Goal: Task Accomplishment & Management: Use online tool/utility

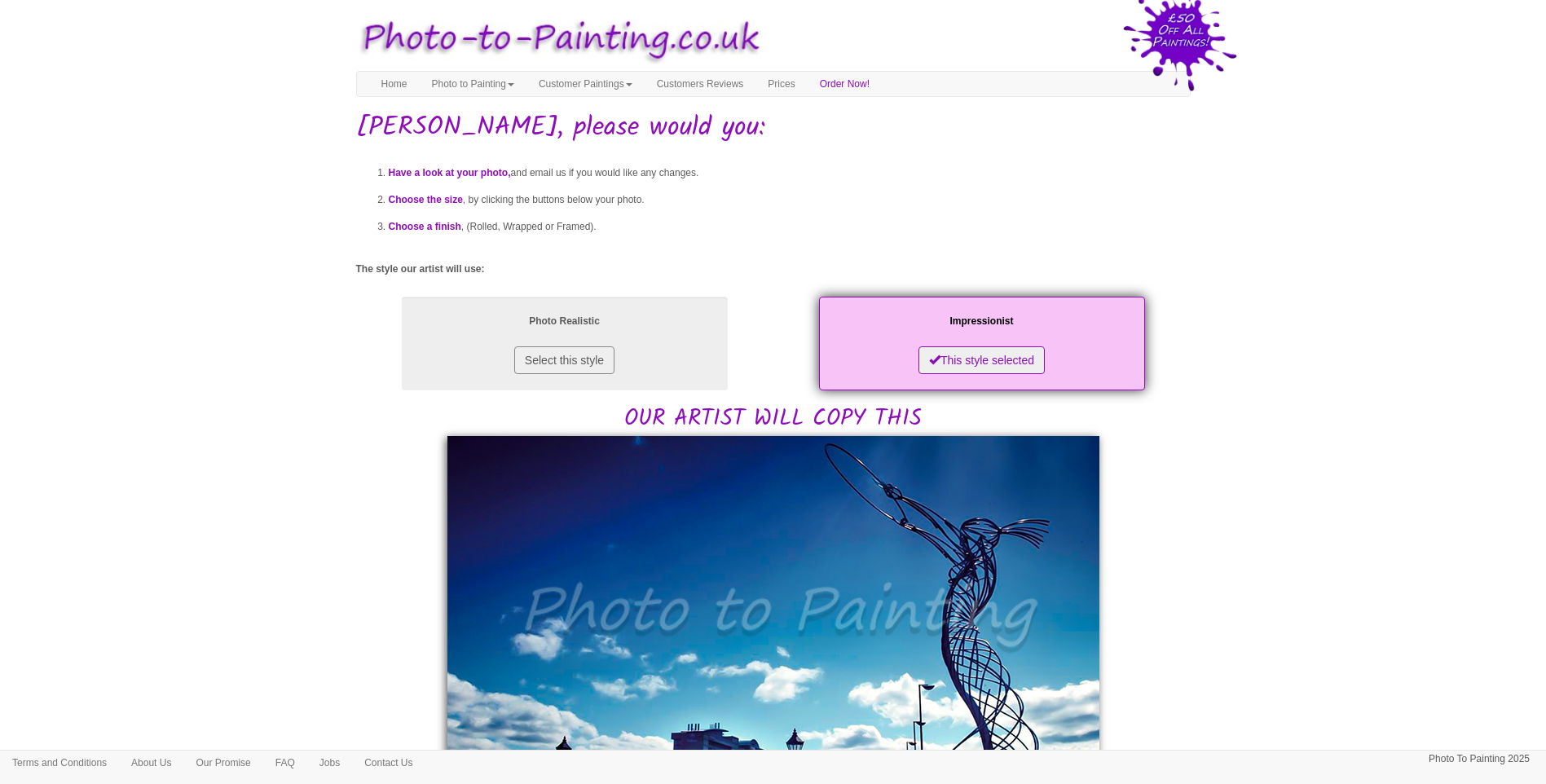
click at [311, 436] on body "Your painting - risk free Toggle navigation Menu Home Photo to Painting Photo t…" at bounding box center [773, 759] width 1546 height 1503
click at [259, 378] on body "Your painting - risk free Toggle navigation Menu Home Photo to Painting Photo t…" at bounding box center [773, 759] width 1546 height 1503
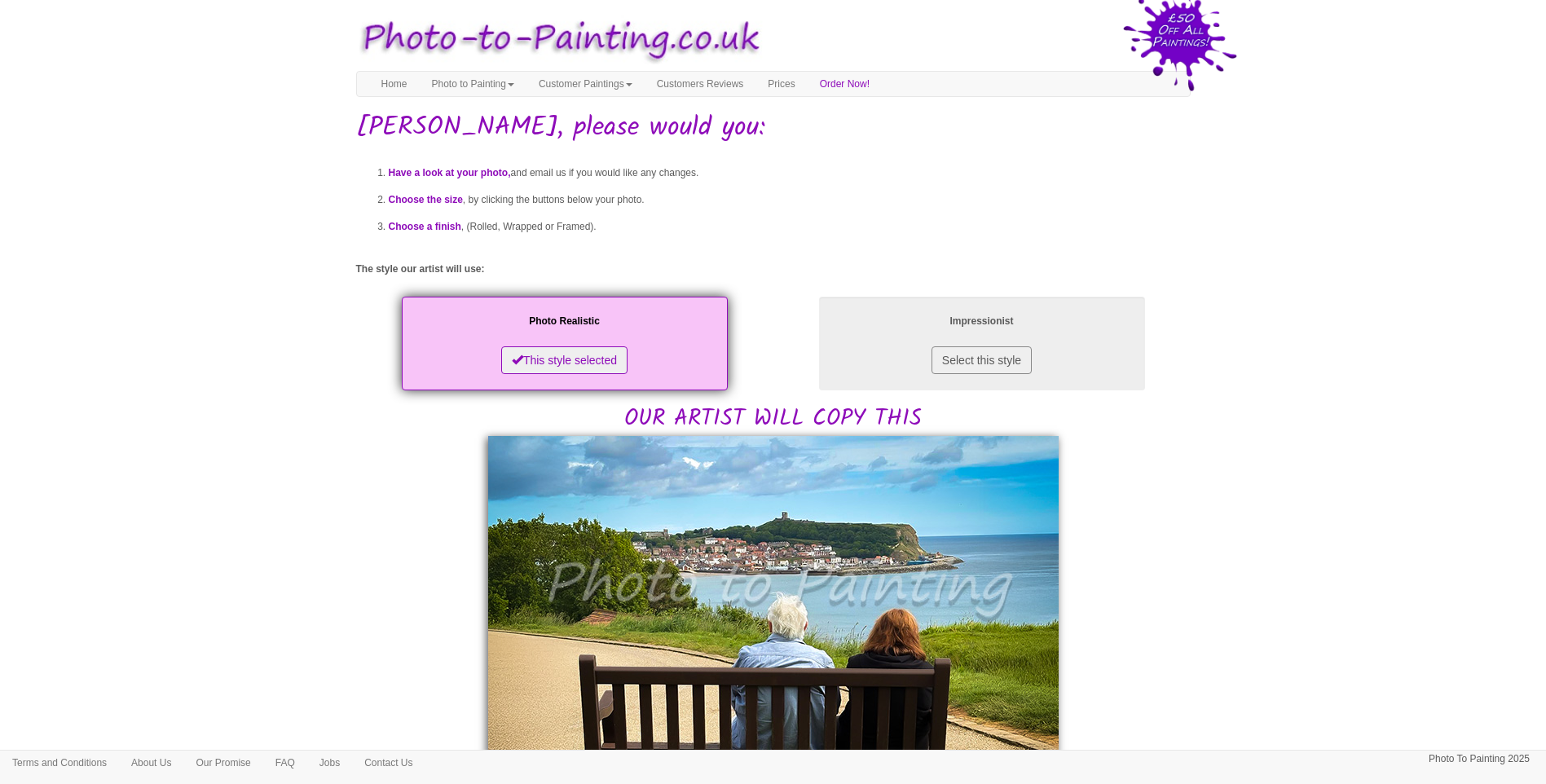
drag, startPoint x: 1306, startPoint y: 561, endPoint x: 1208, endPoint y: 581, distance: 100.0
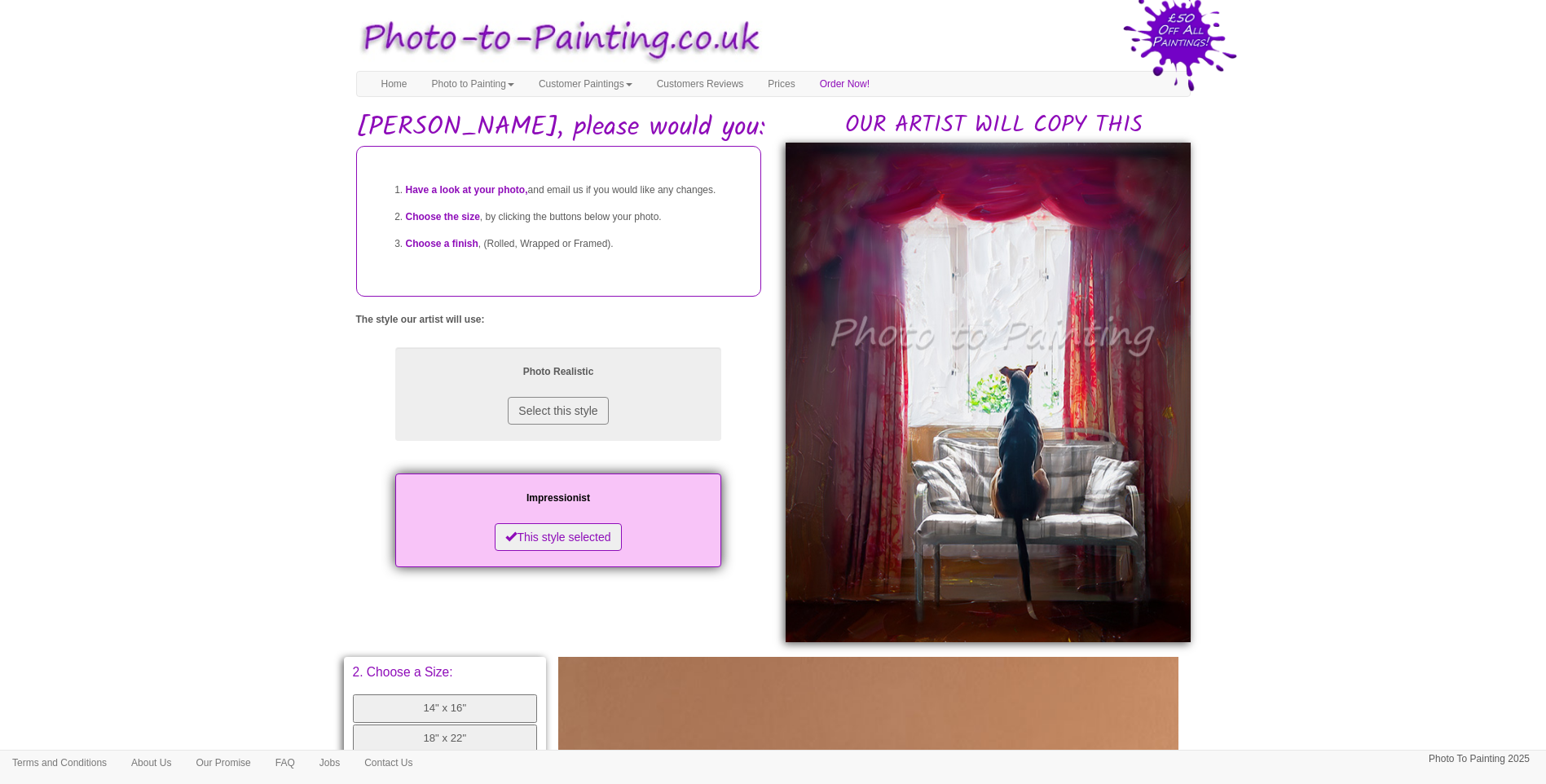
click at [1330, 598] on body "Your painting - risk free Toggle navigation Menu Home Photo to Painting Photo t…" at bounding box center [773, 679] width 1546 height 1343
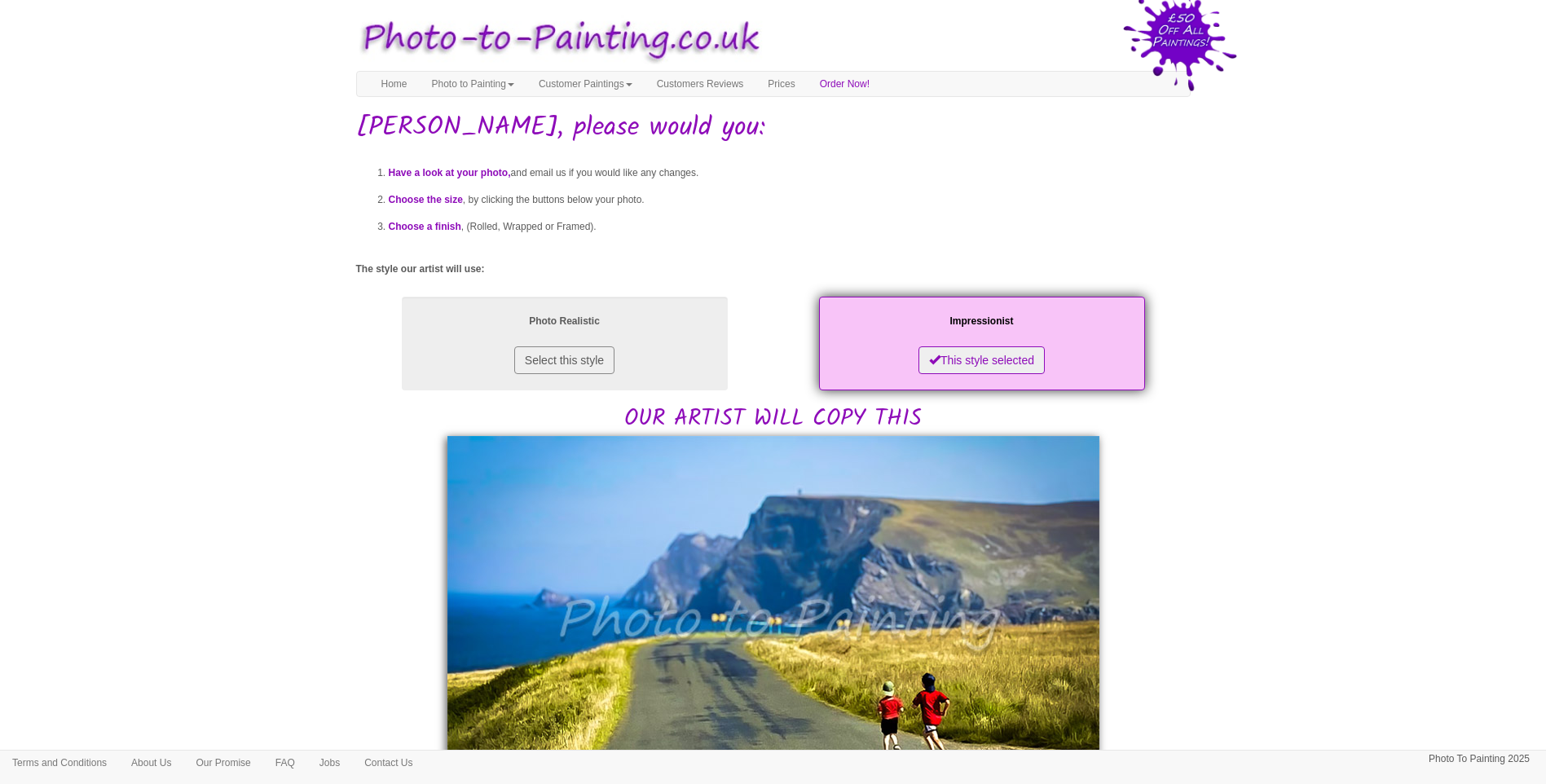
click at [1259, 550] on body "Your painting - risk free Toggle navigation Menu Home Photo to Painting Photo t…" at bounding box center [773, 767] width 1546 height 1518
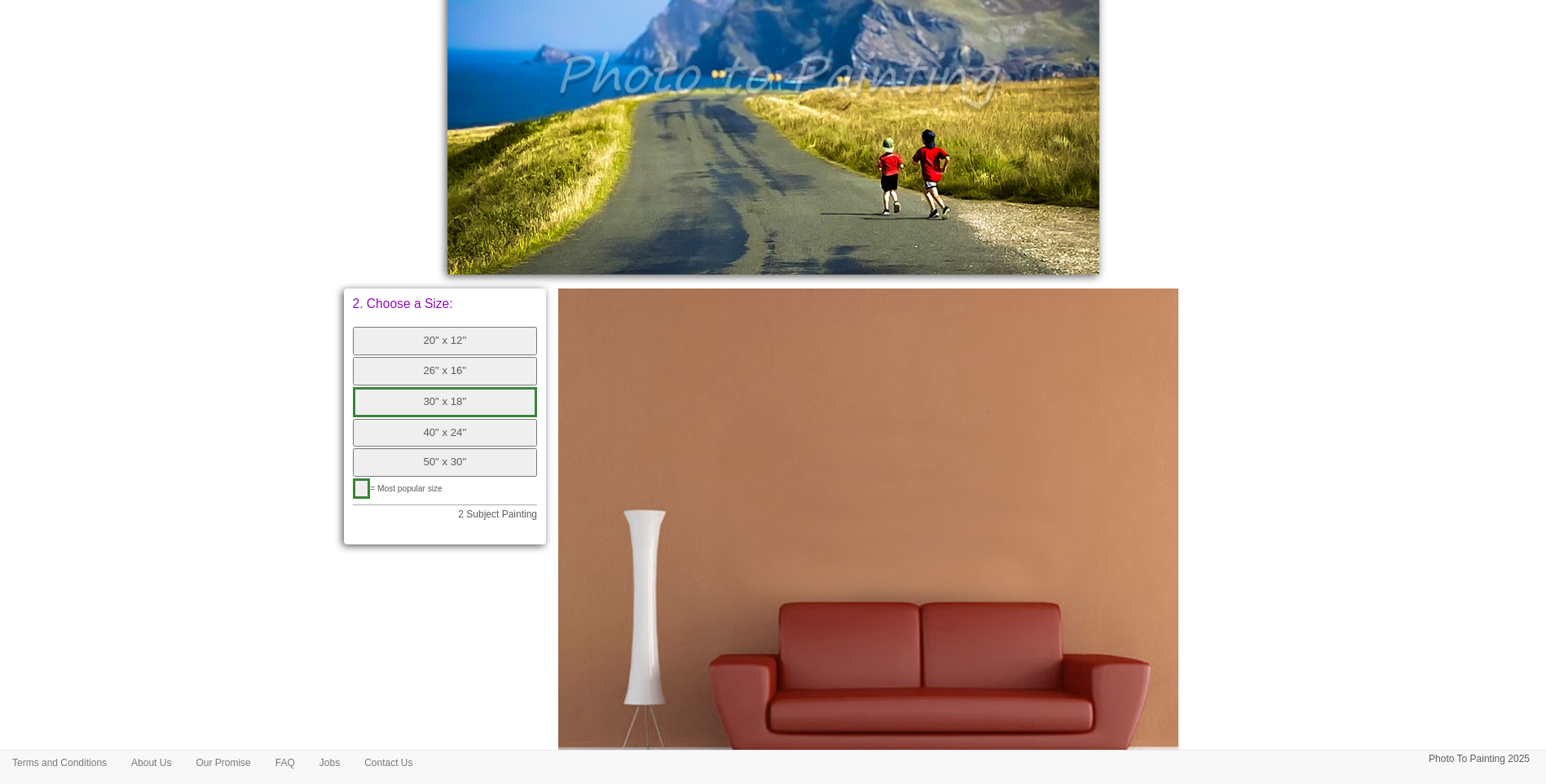
scroll to position [407, 0]
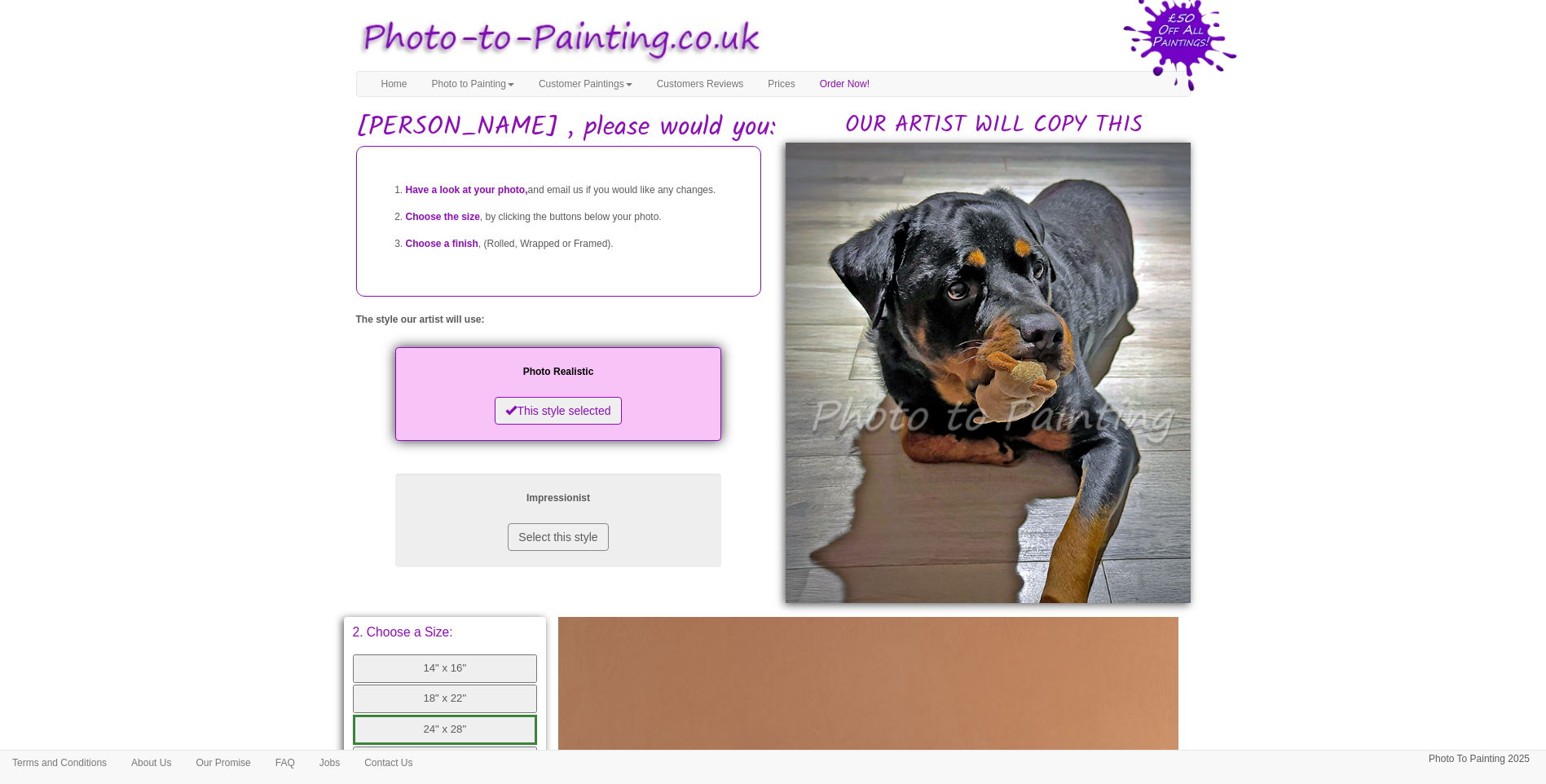
click at [1470, 465] on body "Your painting - risk free Toggle navigation Menu Home Photo to Painting Photo t…" at bounding box center [773, 659] width 1546 height 1303
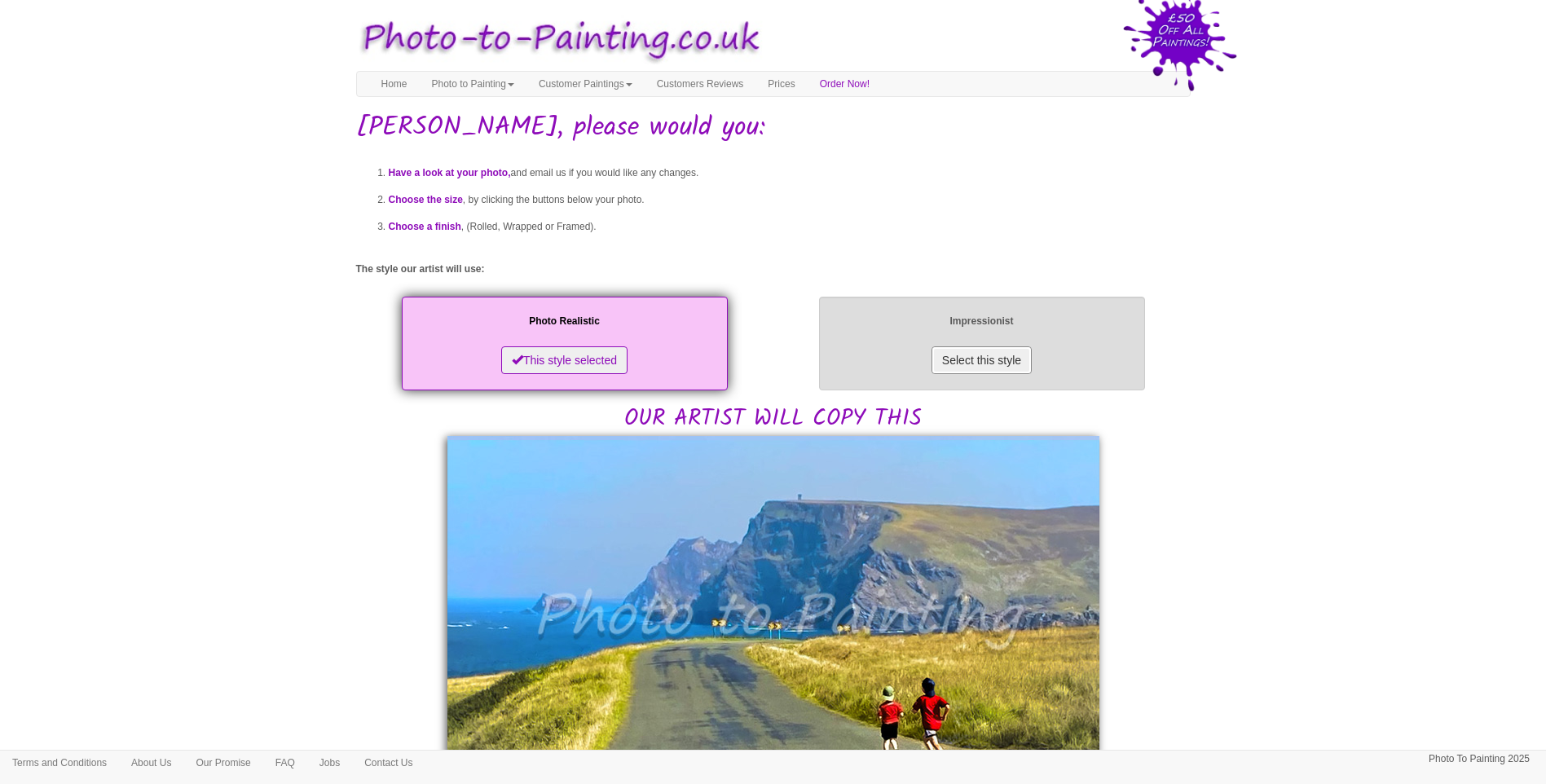
click at [954, 348] on button "Select this style" at bounding box center [982, 360] width 100 height 27
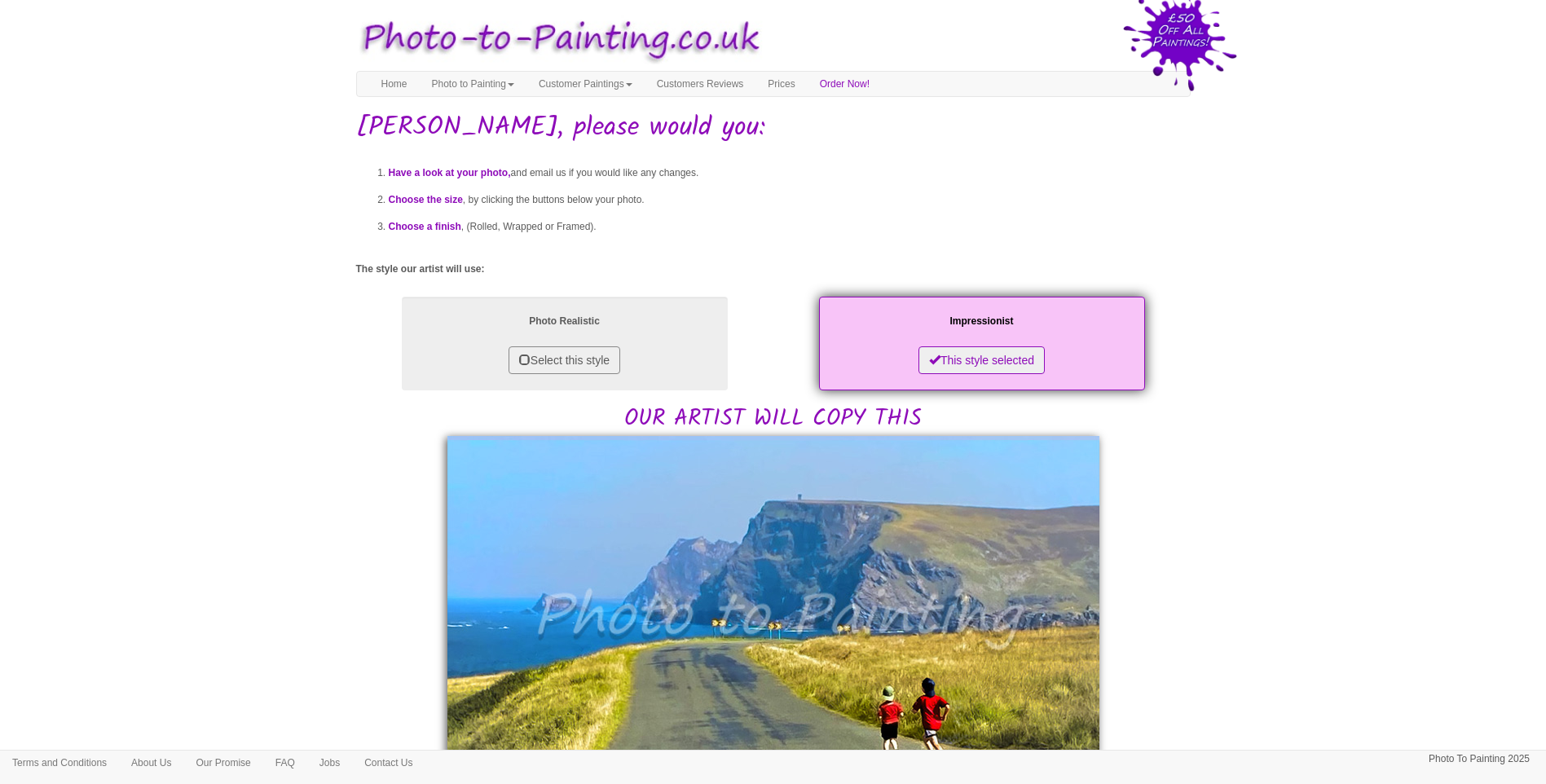
drag, startPoint x: 1385, startPoint y: 592, endPoint x: 1153, endPoint y: 651, distance: 239.4
click at [1376, 593] on body "Your painting - risk free Toggle navigation Menu Home Photo to Painting Photo t…" at bounding box center [773, 767] width 1546 height 1518
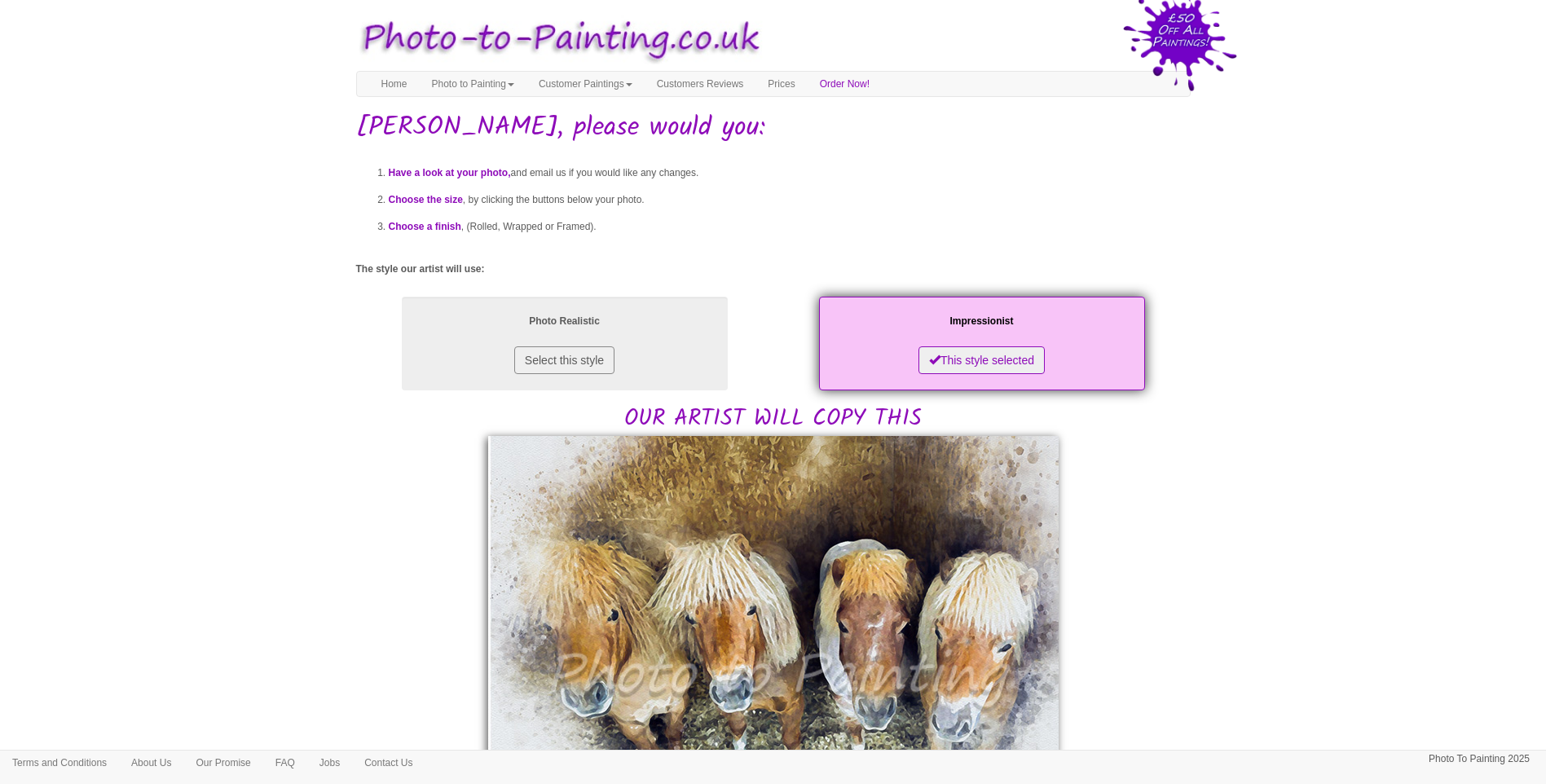
click at [1256, 505] on body "Your painting - risk free Toggle navigation Menu Home Photo to Painting Photo t…" at bounding box center [773, 783] width 1546 height 1551
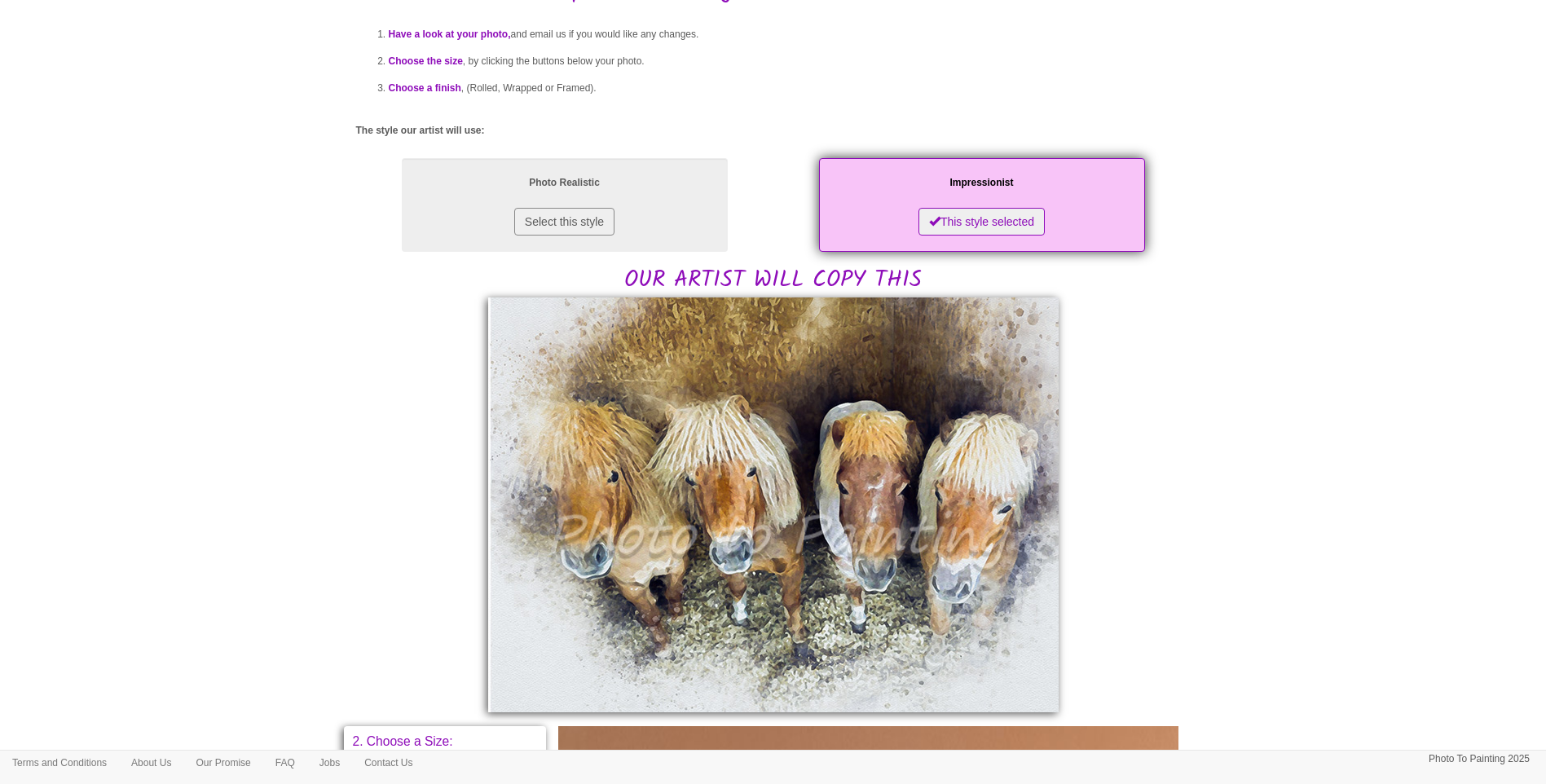
scroll to position [271, 0]
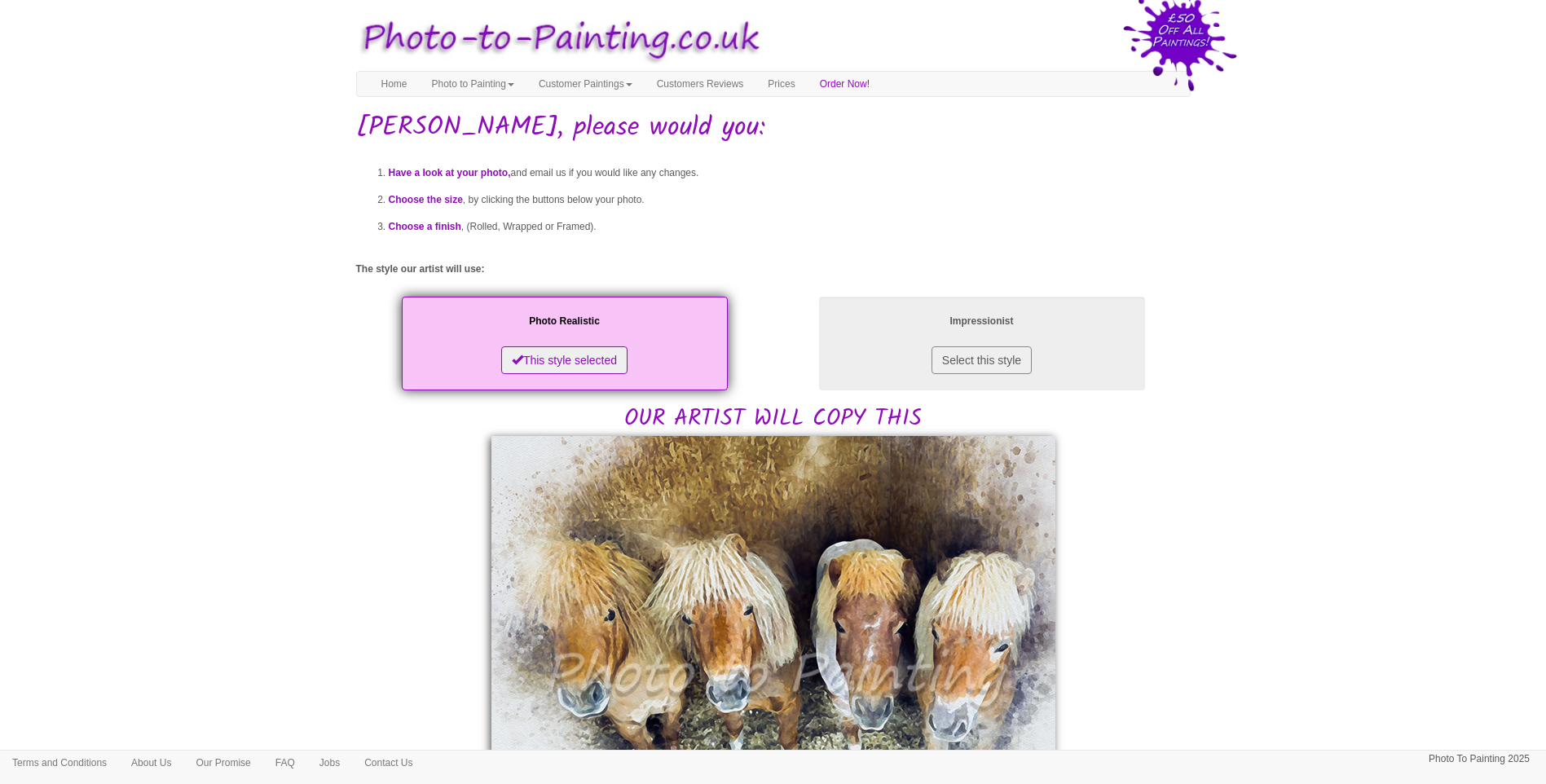
click at [1246, 541] on body "Your painting - risk free Toggle navigation Menu Home Photo to Painting Photo t…" at bounding box center [773, 783] width 1546 height 1551
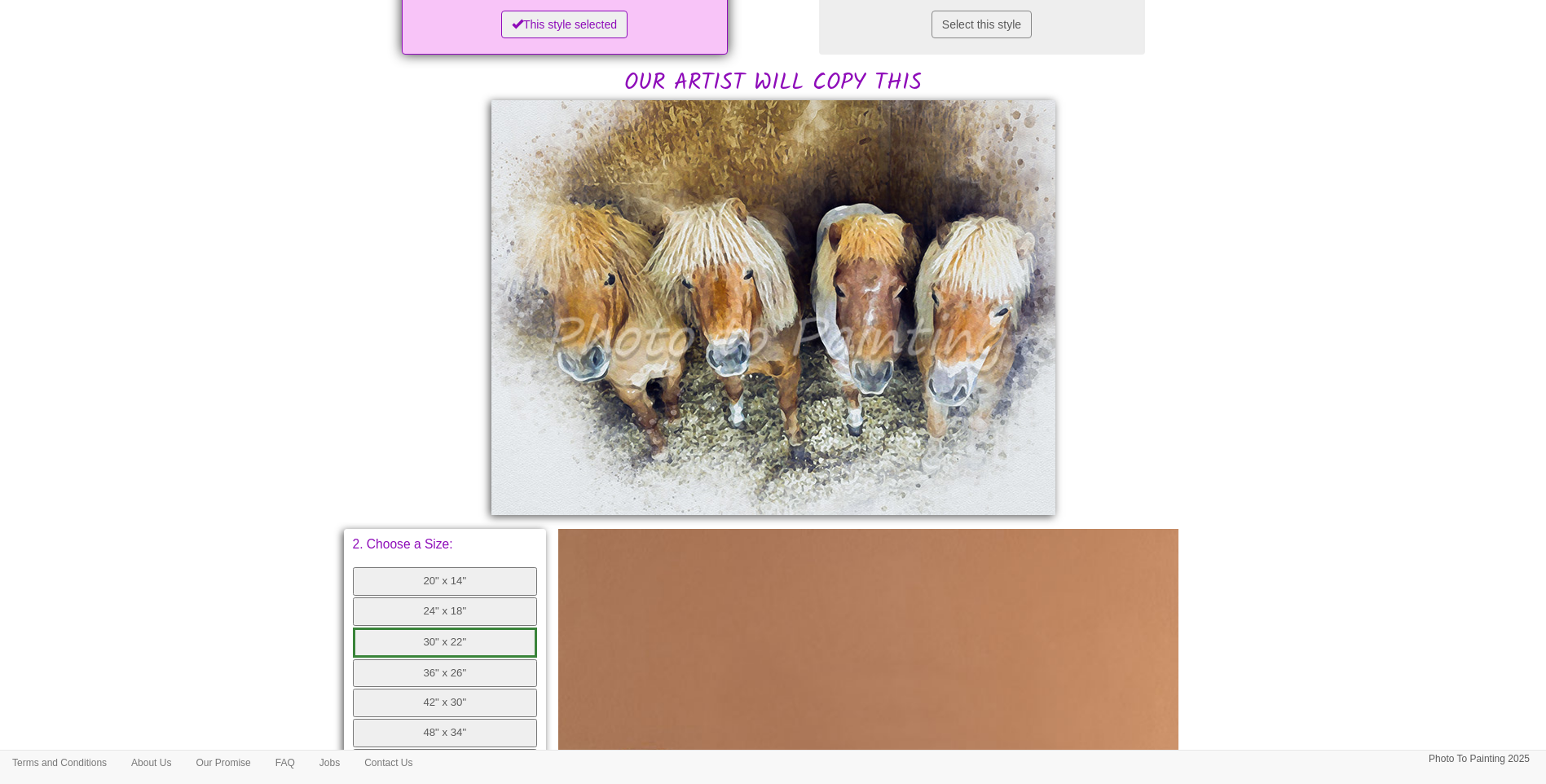
scroll to position [544, 0]
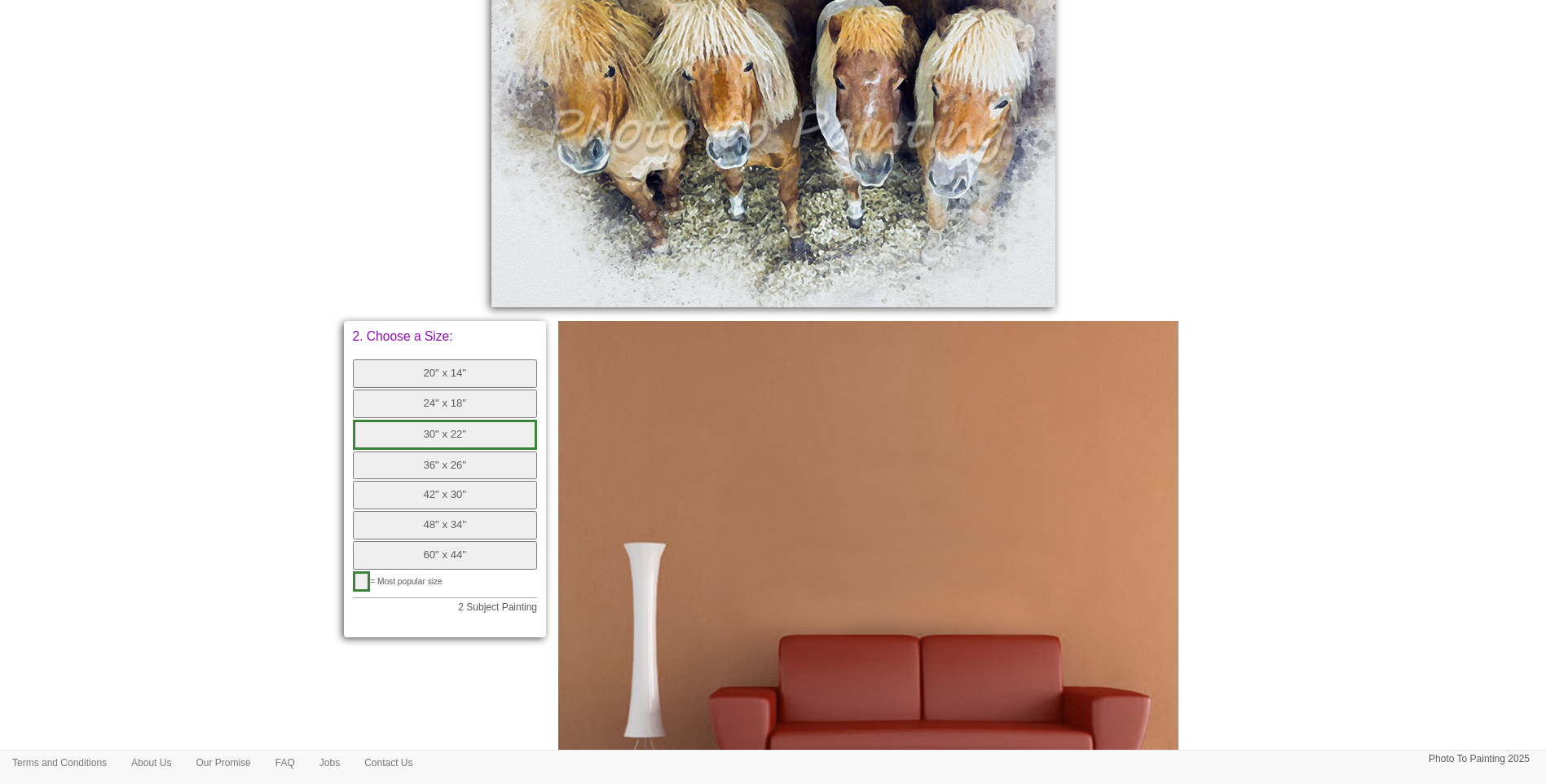
click at [224, 459] on body "Your painting - risk free Toggle navigation Menu Home Photo to Painting Photo t…" at bounding box center [773, 240] width 1546 height 1551
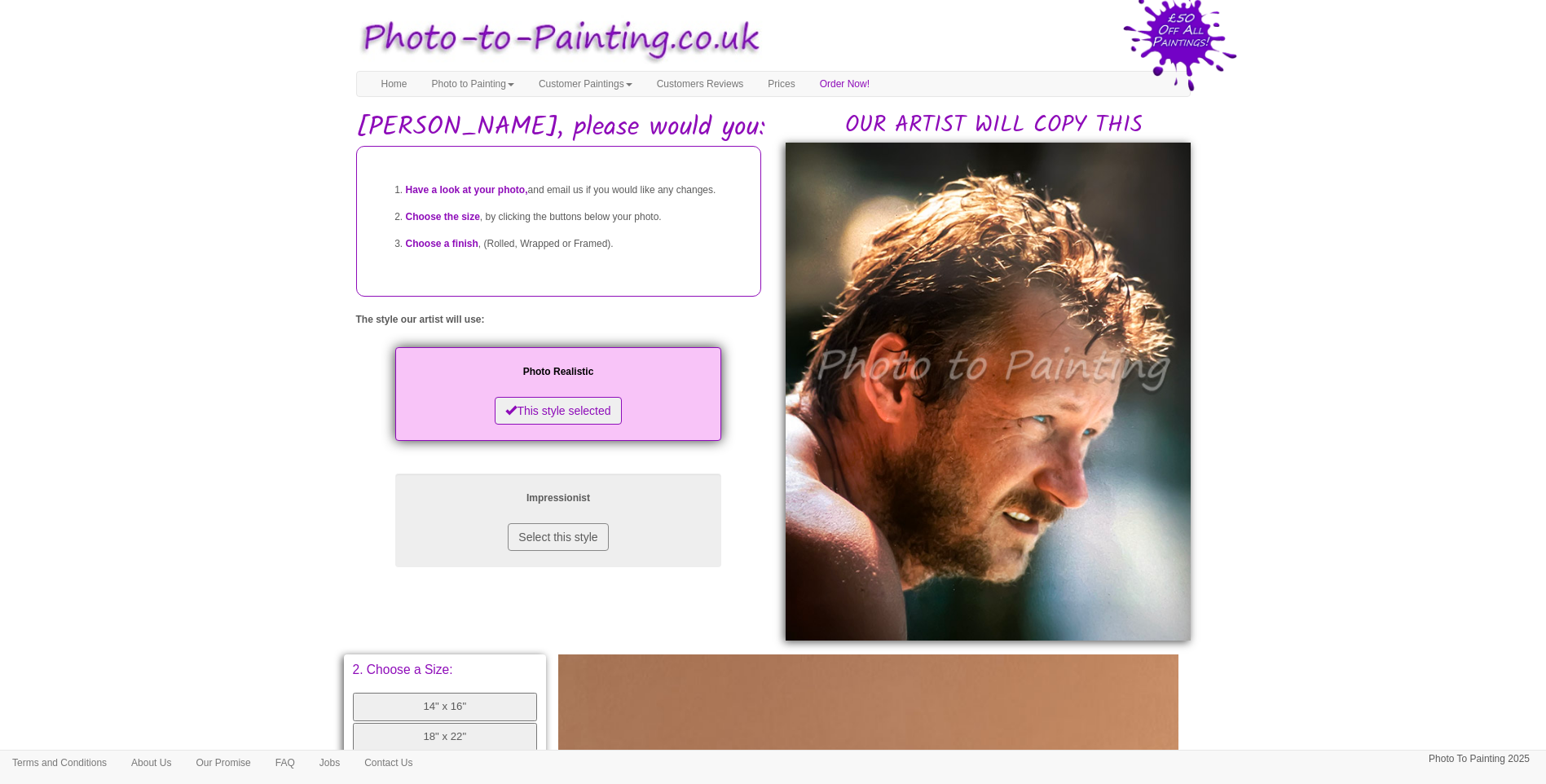
click at [1392, 471] on body "Your painting - risk free Toggle navigation Menu Home Photo to Painting Photo t…" at bounding box center [773, 678] width 1546 height 1340
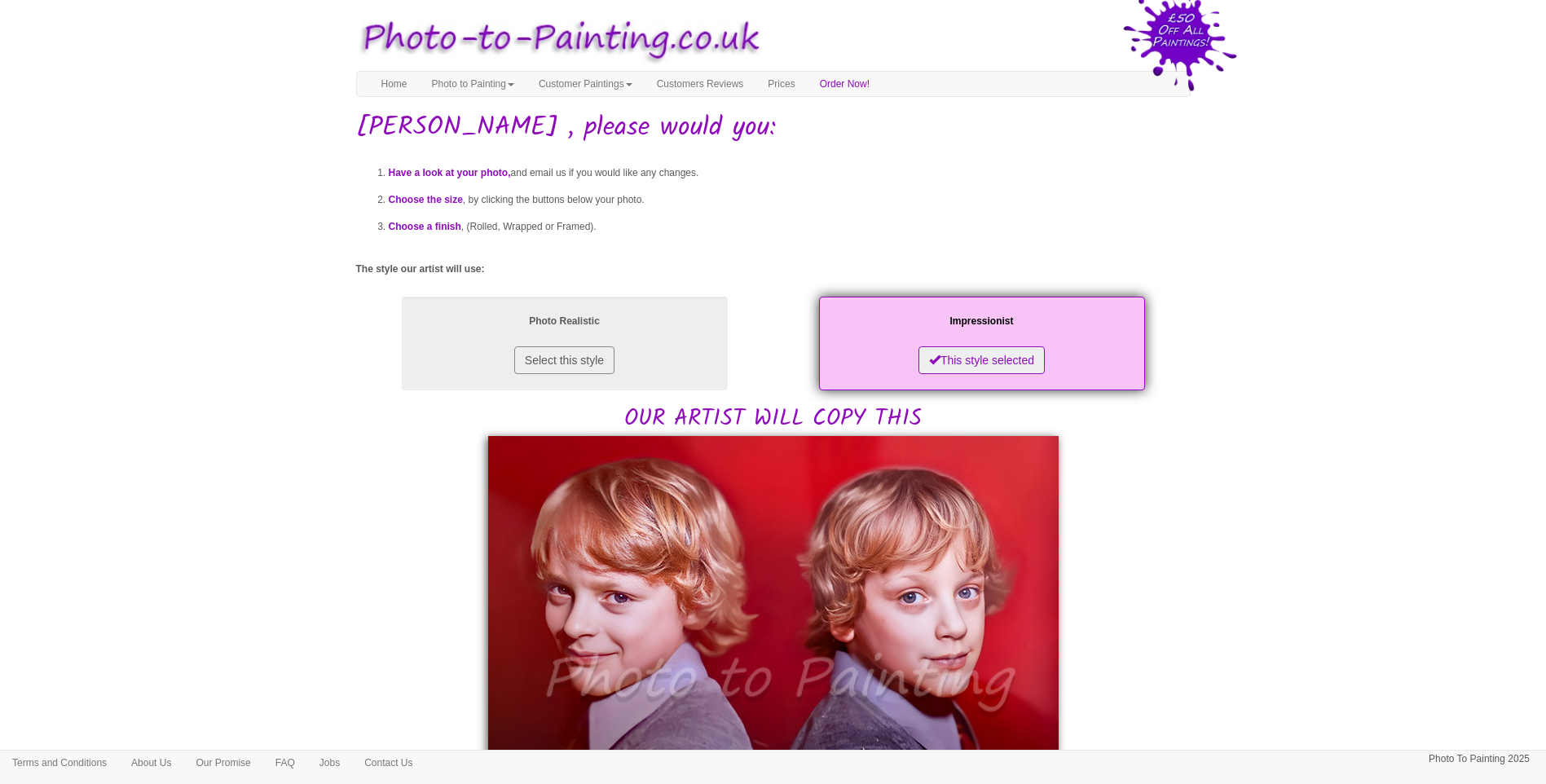
click at [1286, 501] on body "Your painting - risk free Toggle navigation Menu Home Photo to Painting Photo t…" at bounding box center [773, 792] width 1546 height 1568
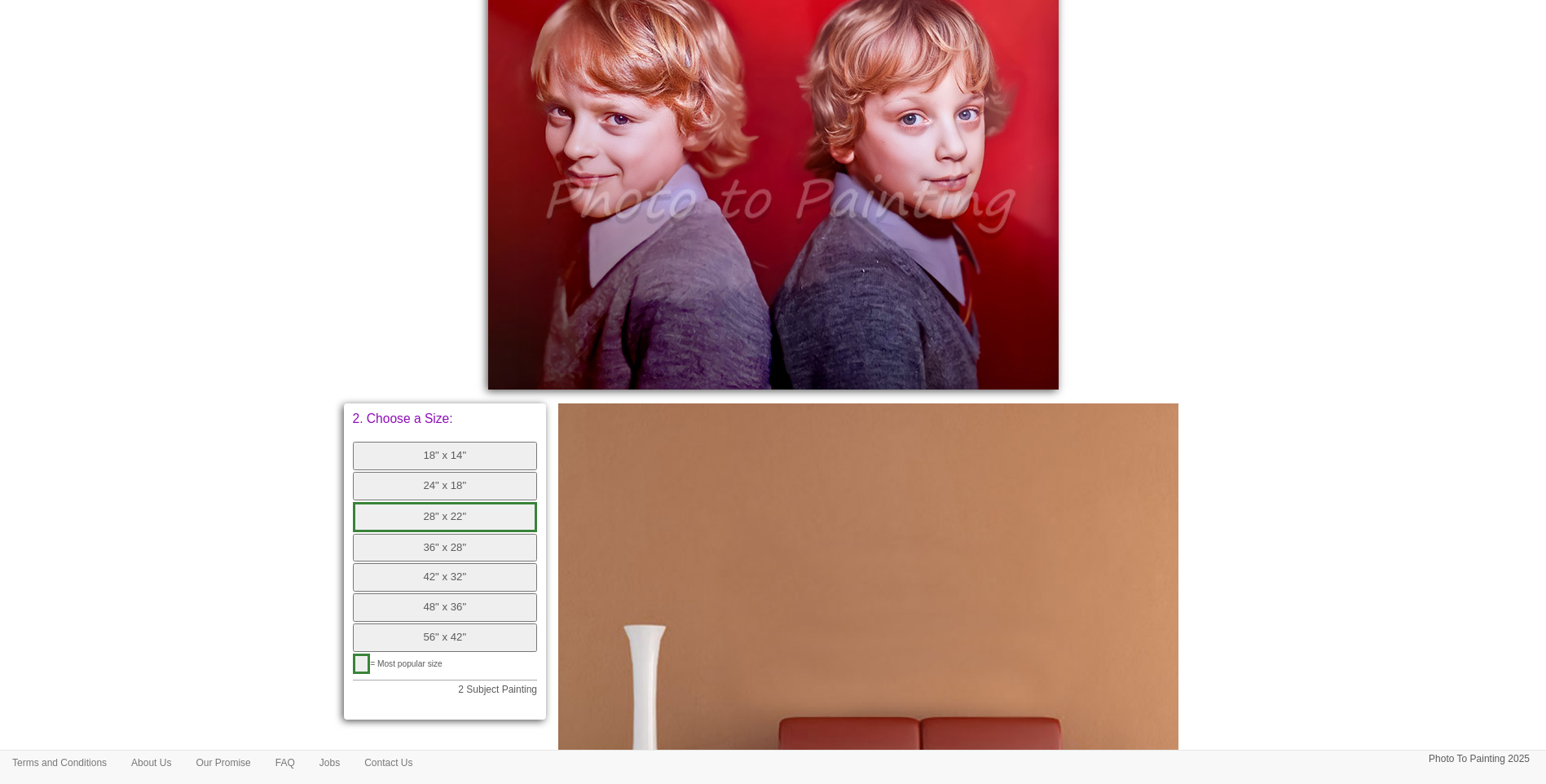
scroll to position [678, 0]
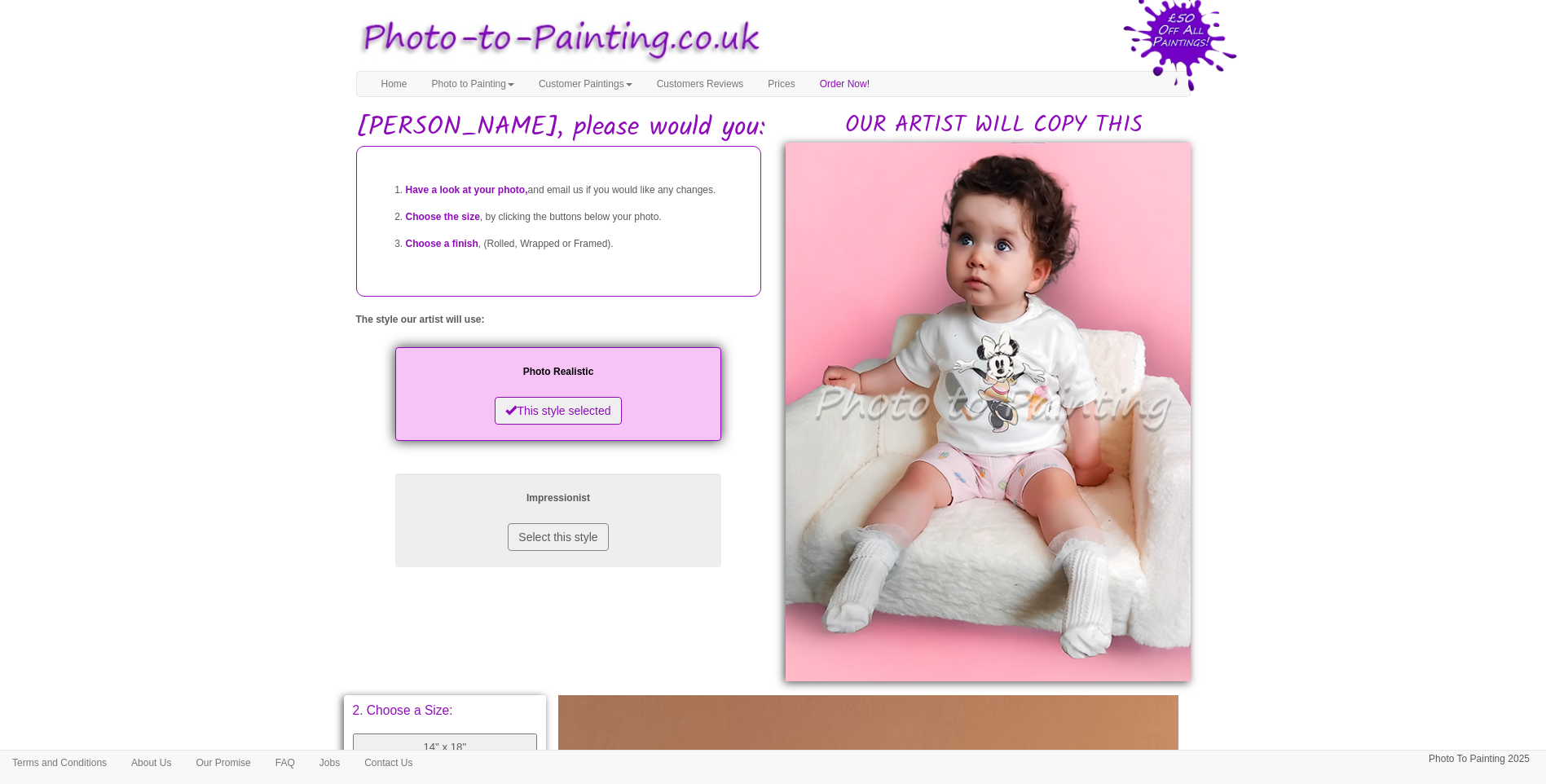
click at [1375, 471] on body "Your painting - risk free Toggle navigation Menu Home Photo to Painting Photo t…" at bounding box center [773, 698] width 1546 height 1381
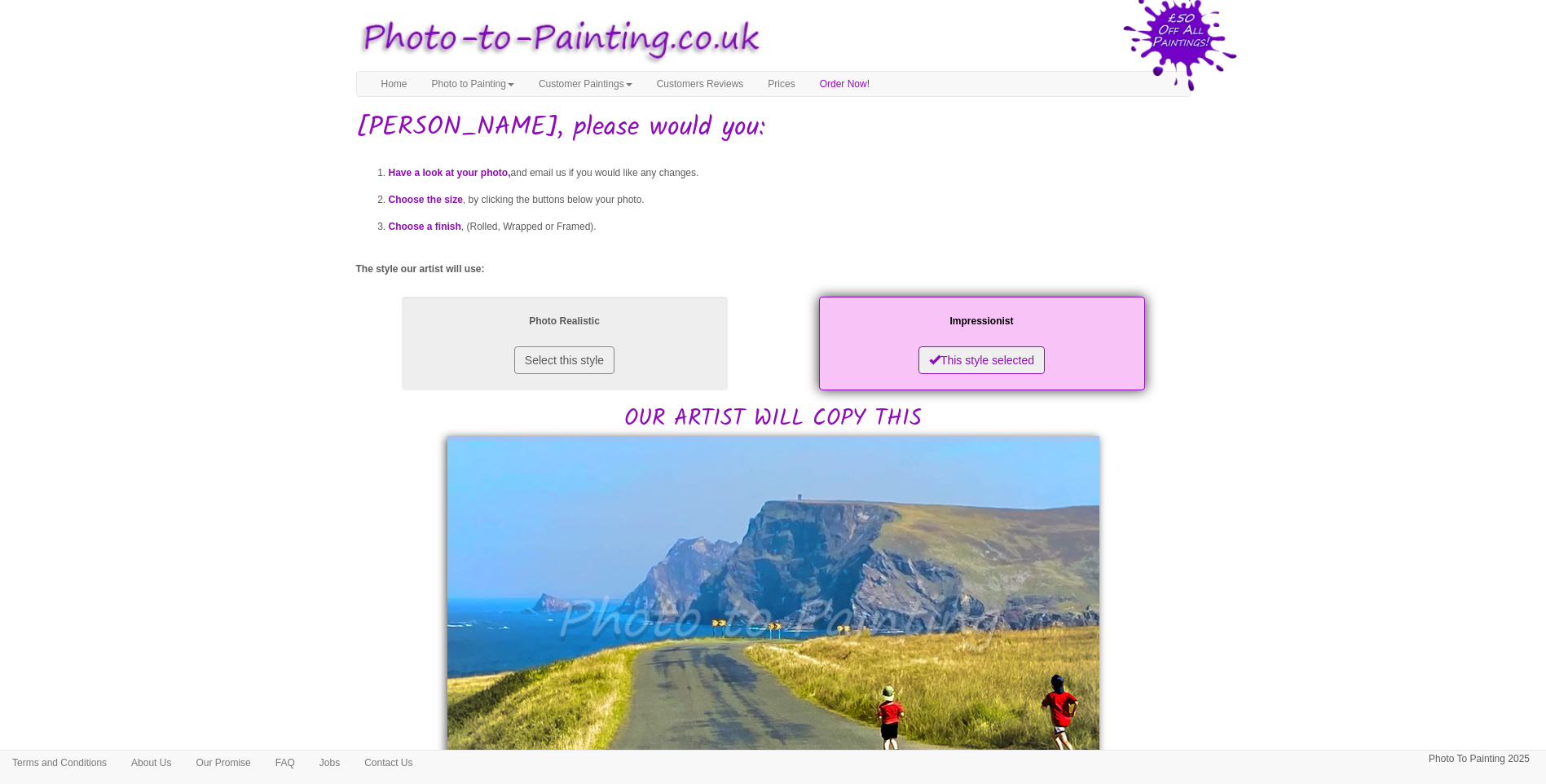
click at [1325, 639] on body "Your painting - risk free Toggle navigation Menu Home Photo to Painting Photo t…" at bounding box center [773, 767] width 1546 height 1518
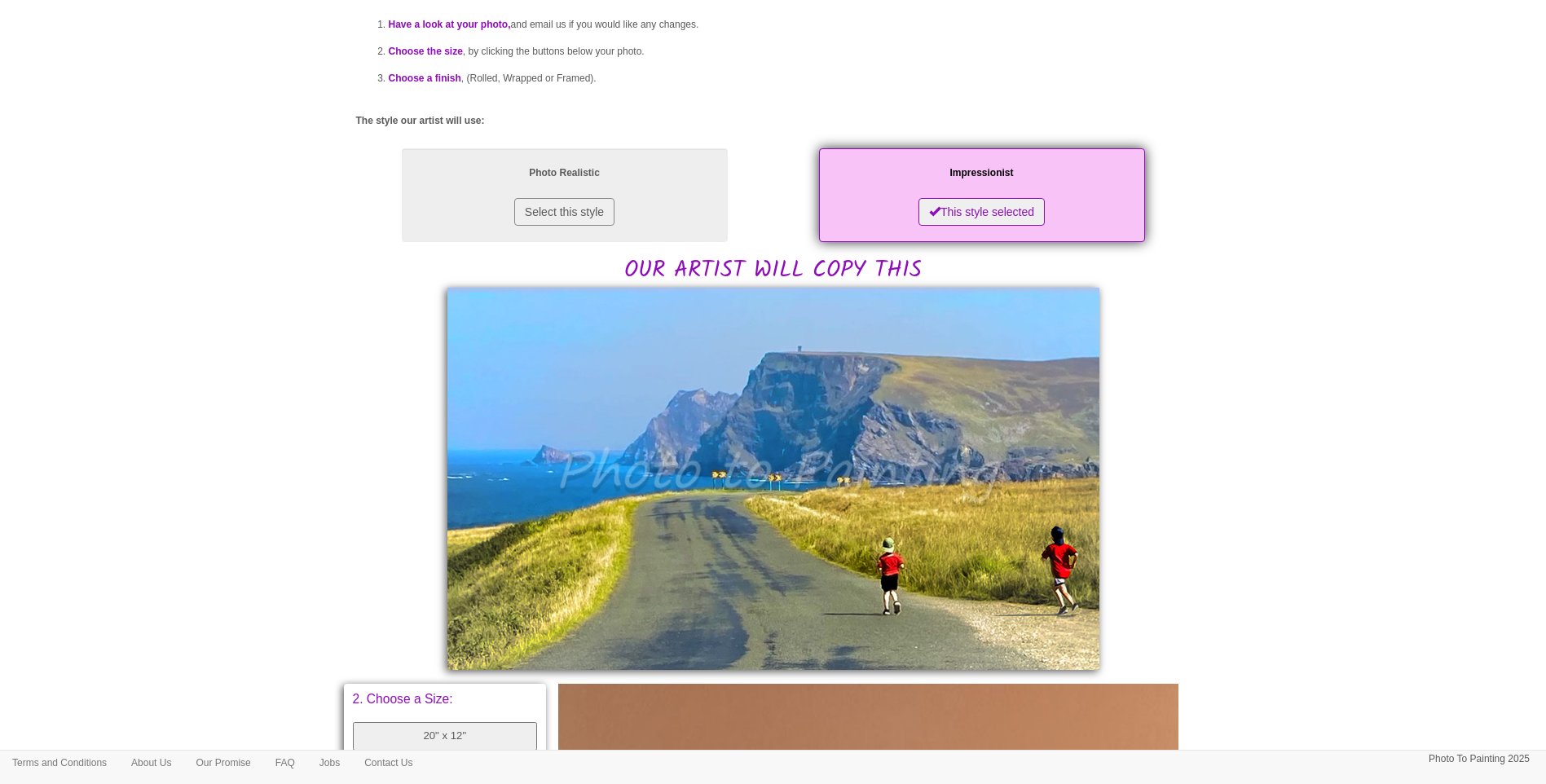
scroll to position [407, 0]
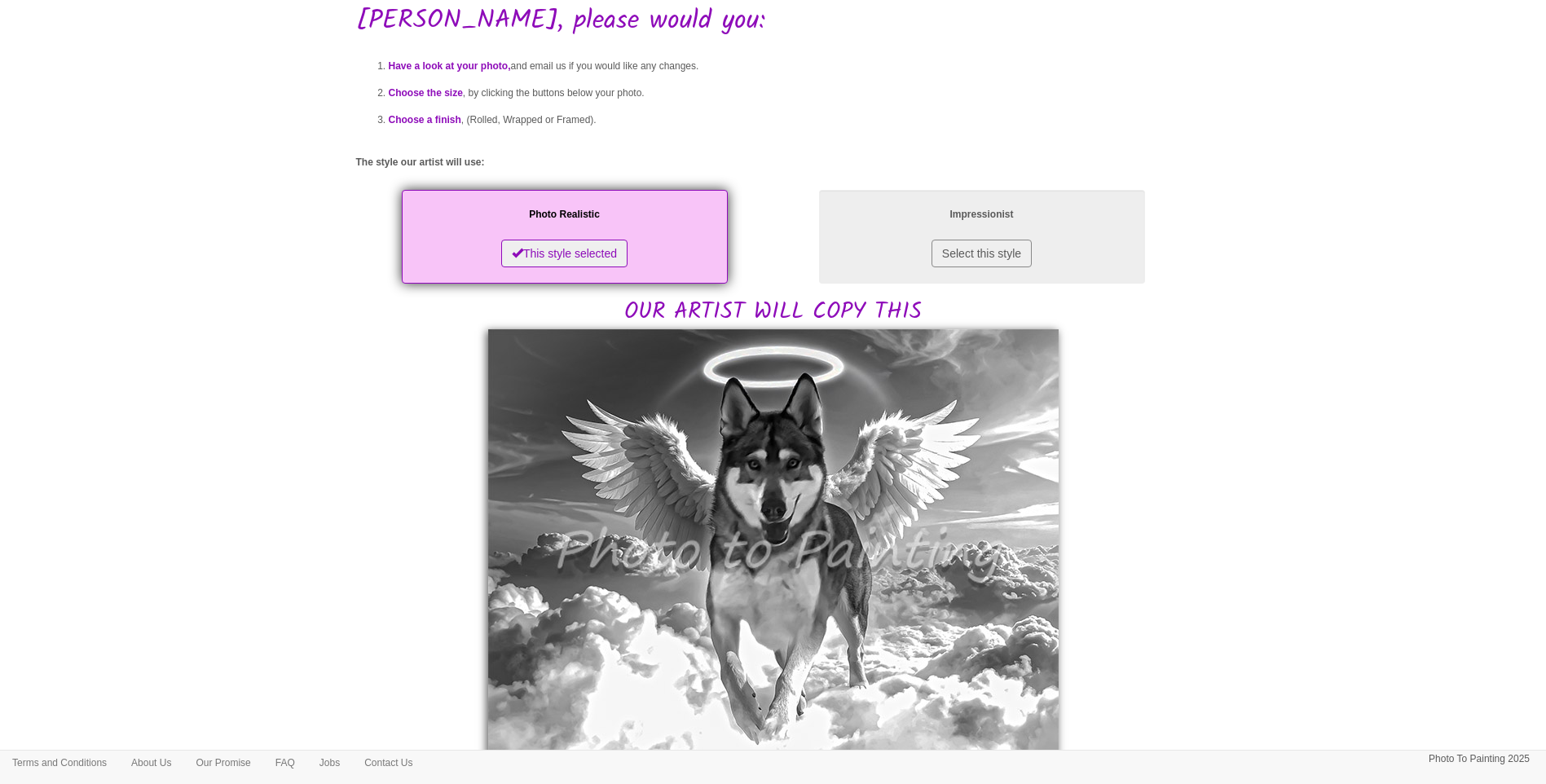
scroll to position [271, 0]
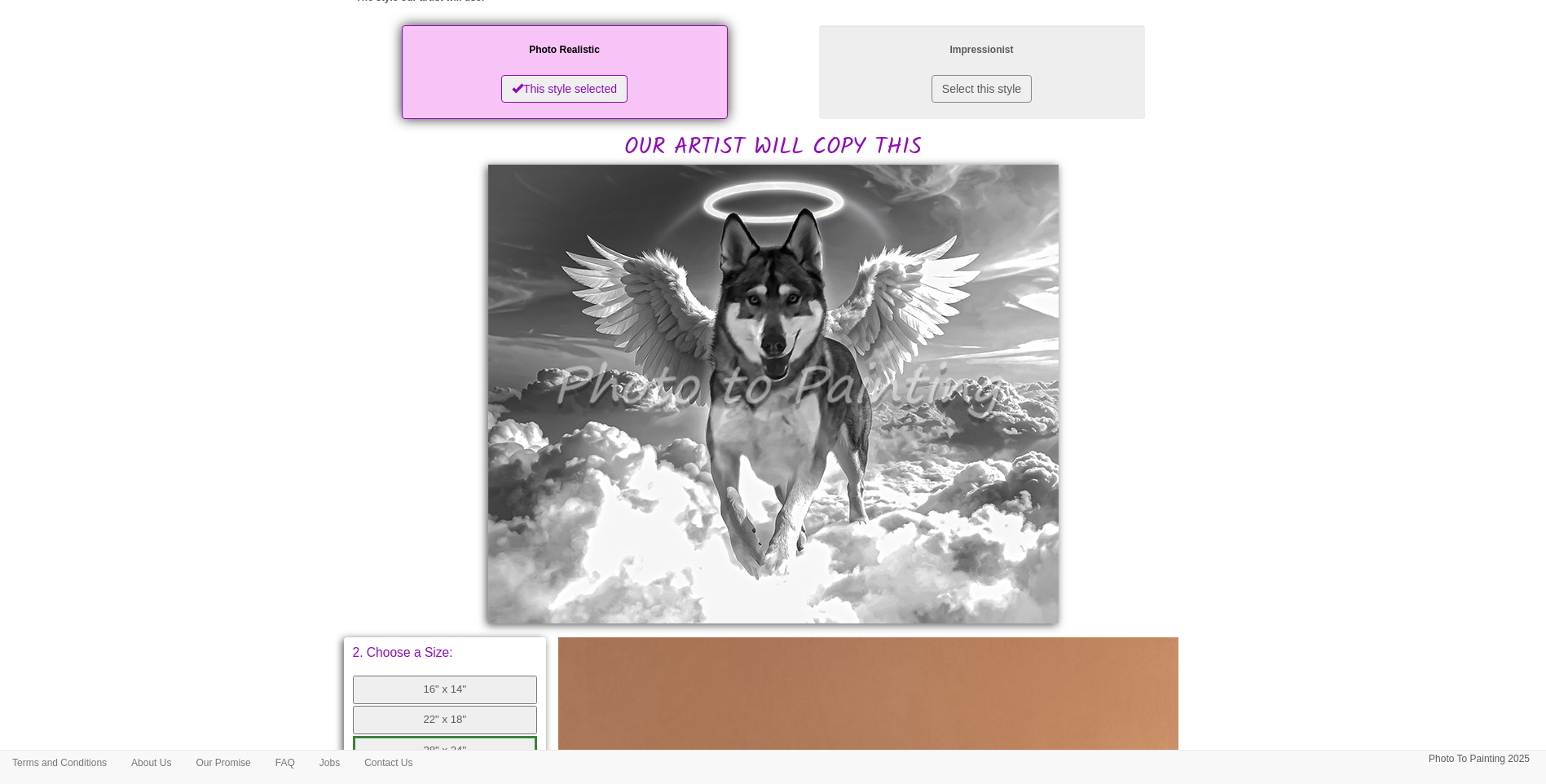
click at [1233, 491] on body "Your painting - risk free Toggle navigation Menu Home Photo to Painting Photo t…" at bounding box center [773, 534] width 1546 height 1595
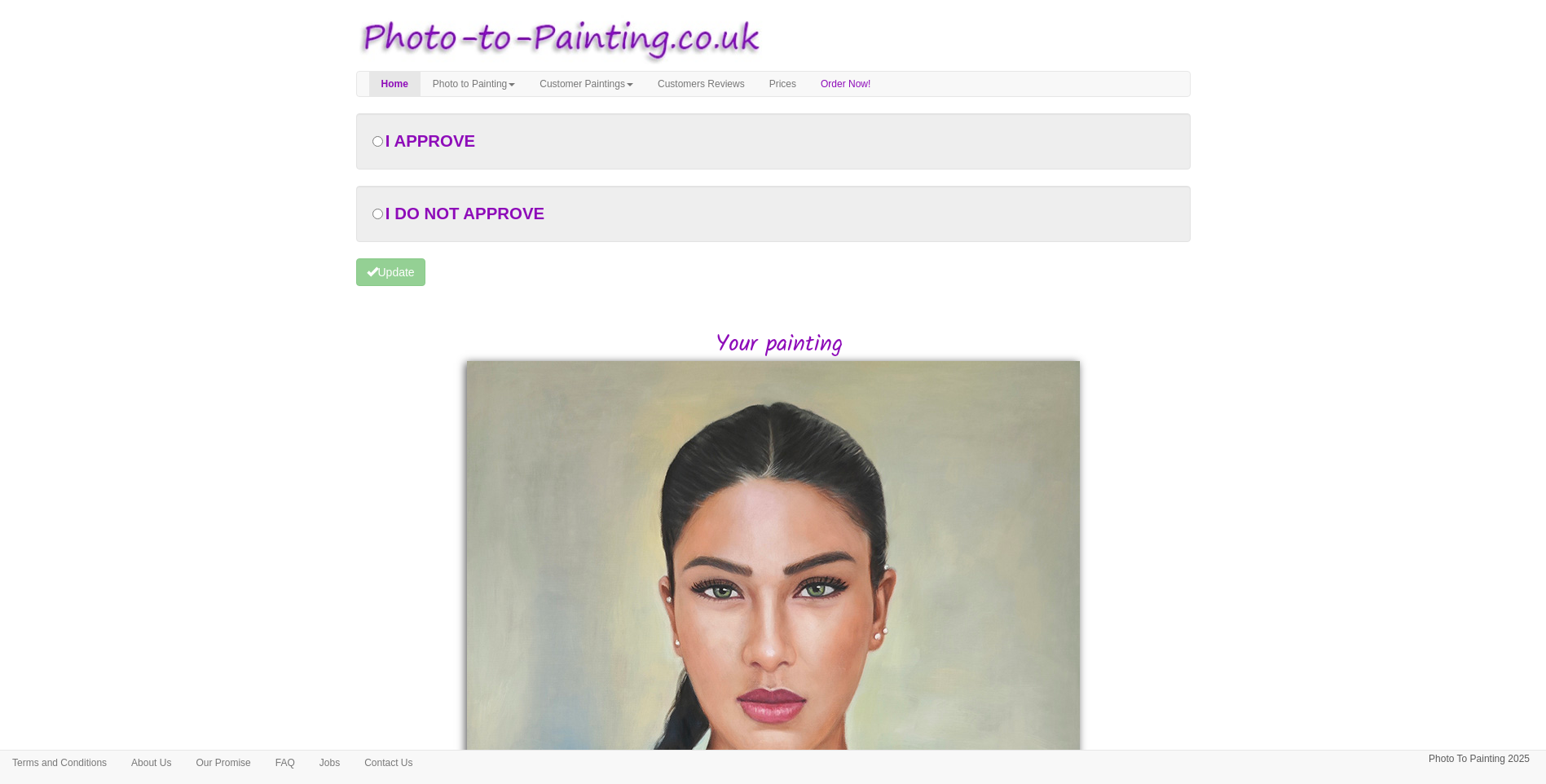
click at [395, 422] on div "Your painting" at bounding box center [773, 752] width 859 height 848
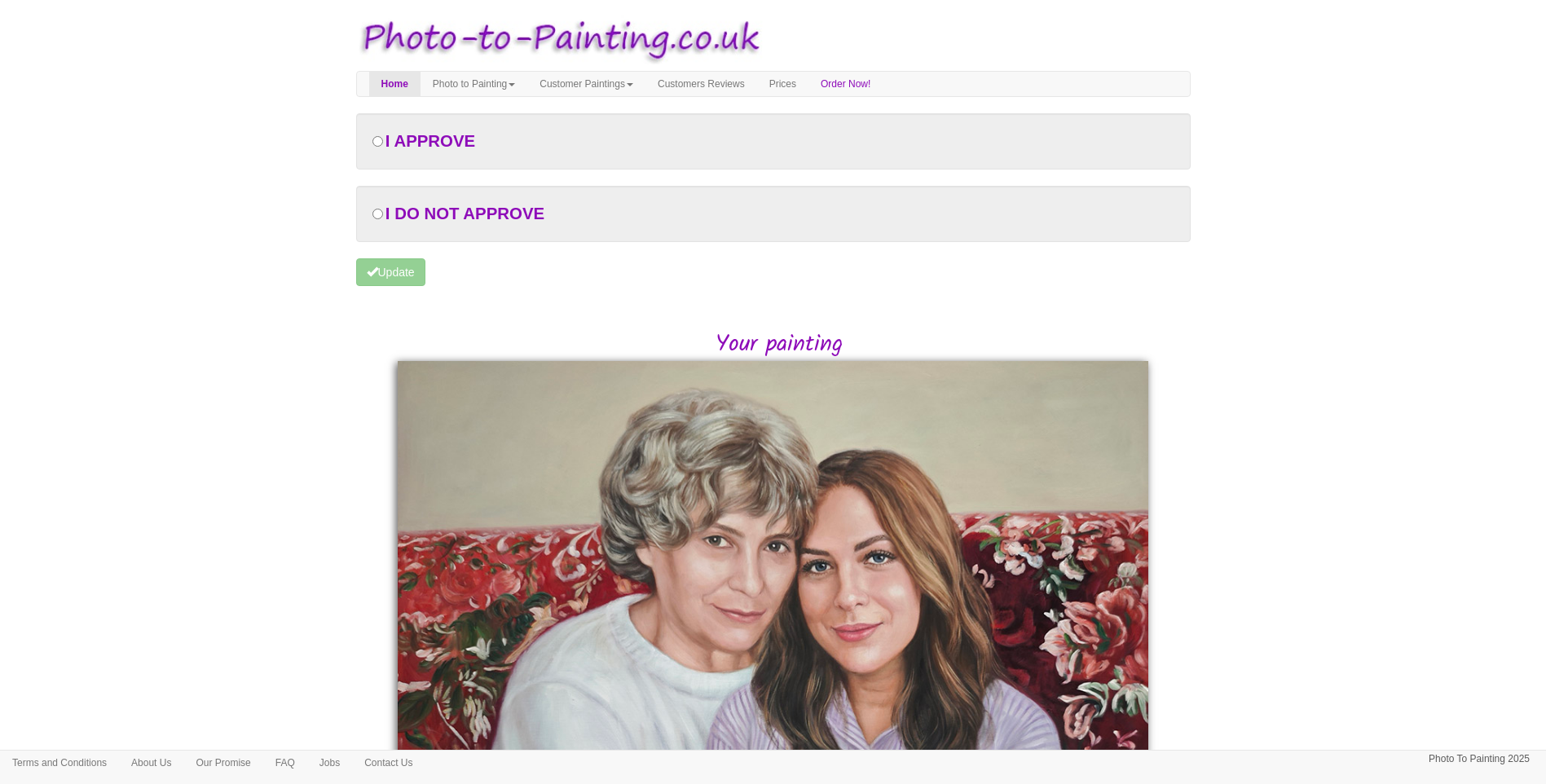
click at [334, 397] on body "Your painting - risk free Toggle navigation Menu Home Photo to Painting Photo t…" at bounding box center [773, 550] width 1546 height 1085
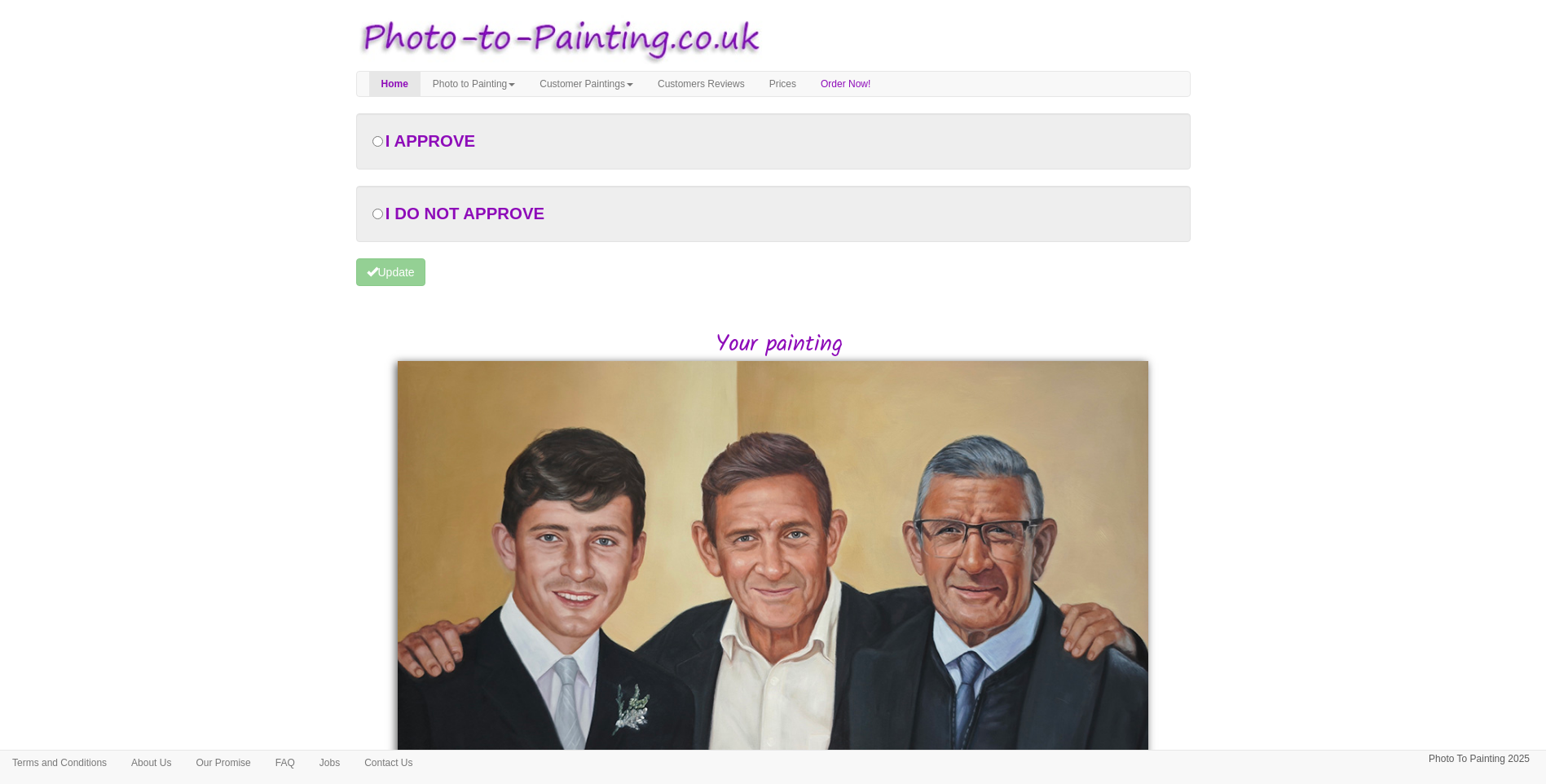
drag, startPoint x: 307, startPoint y: 467, endPoint x: 367, endPoint y: 550, distance: 102.4
click at [307, 467] on body "Your painting - risk free Toggle navigation Menu Home Photo to Painting Photo t…" at bounding box center [773, 510] width 1546 height 1005
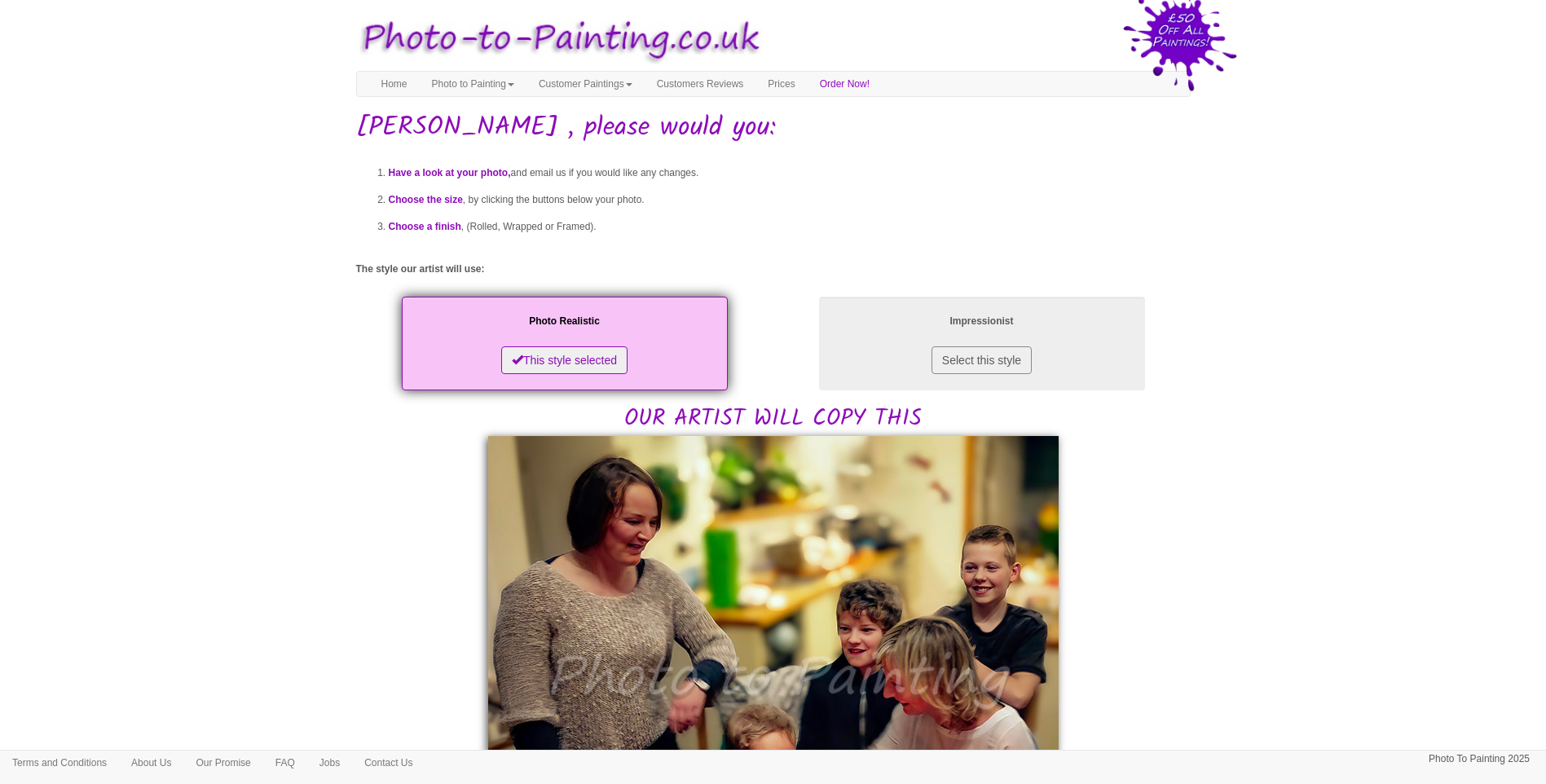
drag, startPoint x: 385, startPoint y: 534, endPoint x: 385, endPoint y: 544, distance: 10.0
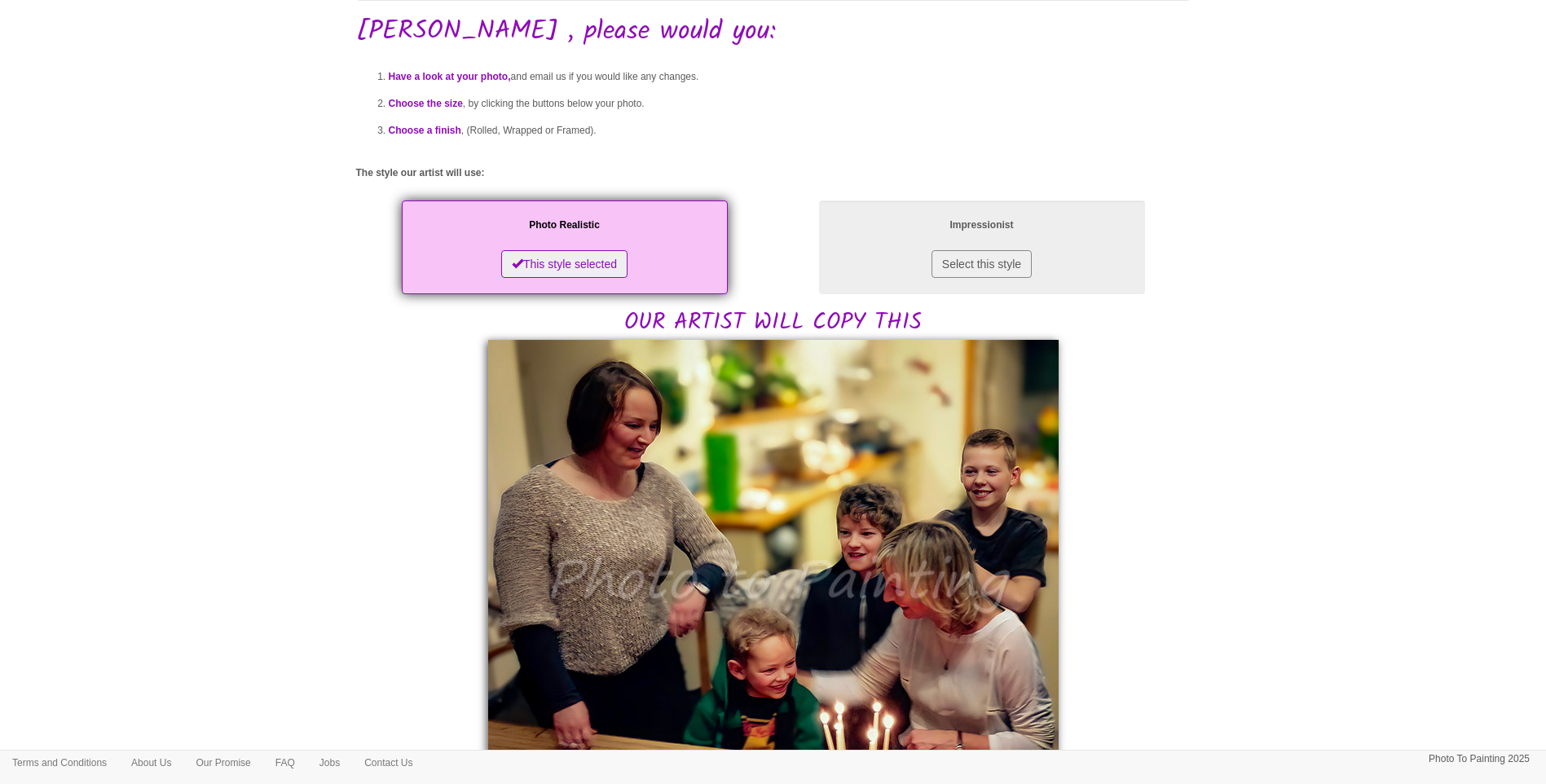
scroll to position [136, 0]
